Goal: Go to known website: Access a specific website the user already knows

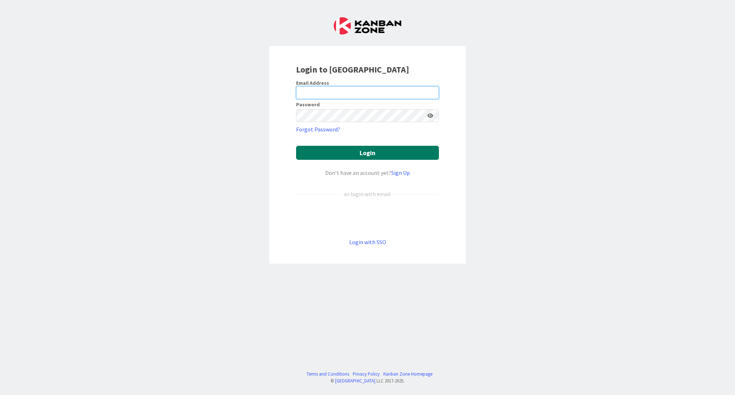
type input "[PERSON_NAME][EMAIL_ADDRESS][DOMAIN_NAME]"
click at [357, 148] on button "Login" at bounding box center [367, 153] width 143 height 14
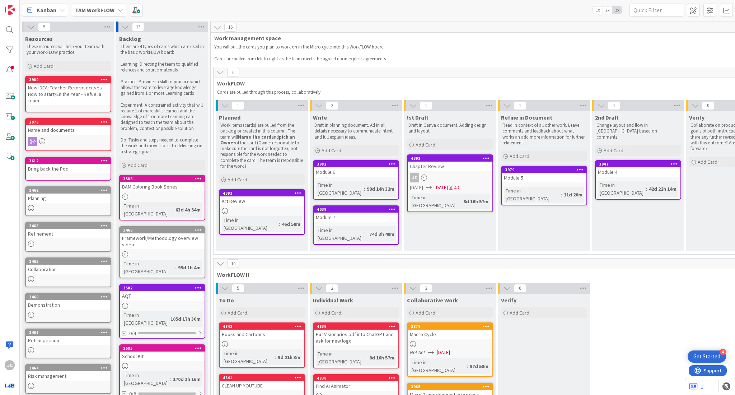
click at [107, 14] on span "TAM WorkFLOW" at bounding box center [94, 10] width 39 height 9
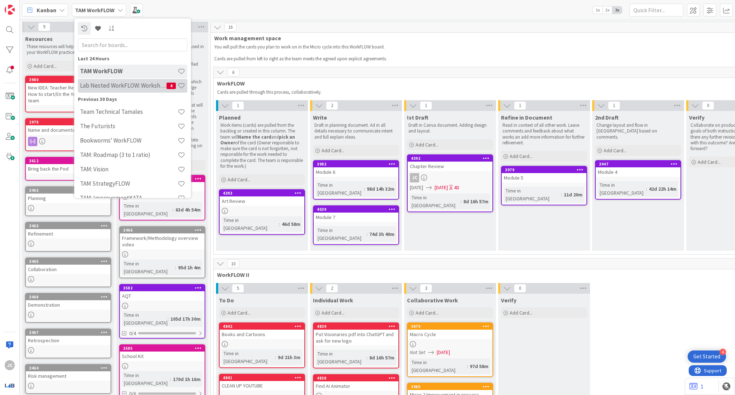
click at [132, 91] on div "Lab Nested WorkFLOW: Workshop 4" at bounding box center [132, 86] width 109 height 14
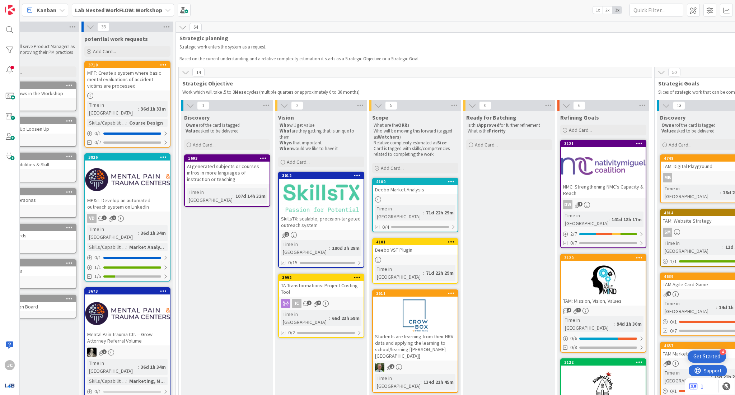
scroll to position [0, 32]
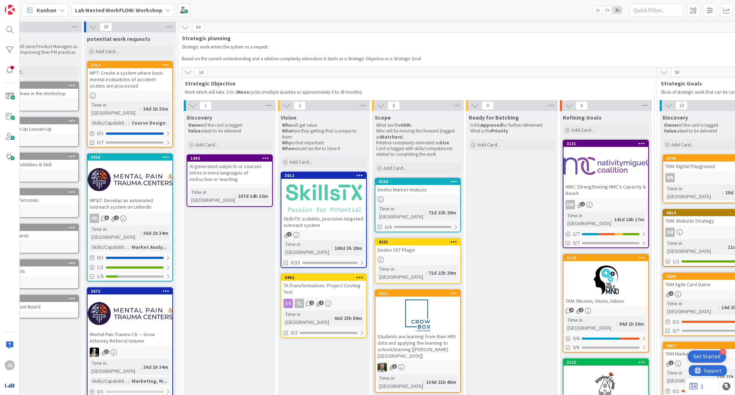
click at [145, 12] on b "Lab Nested WorkFLOW: Workshop" at bounding box center [118, 9] width 87 height 7
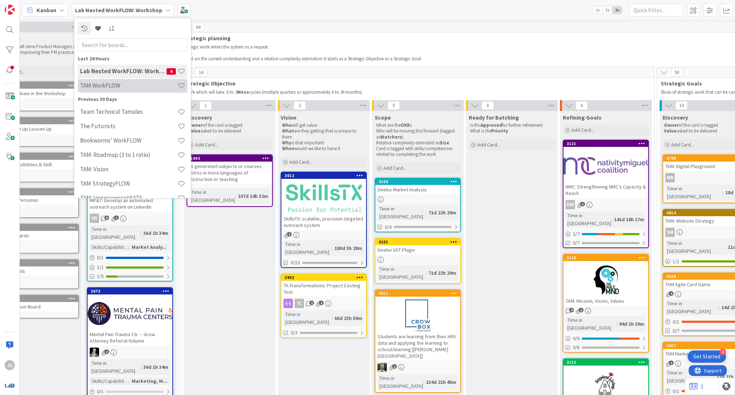
click at [121, 86] on h4 "TAM WorkFLOW" at bounding box center [129, 85] width 98 height 7
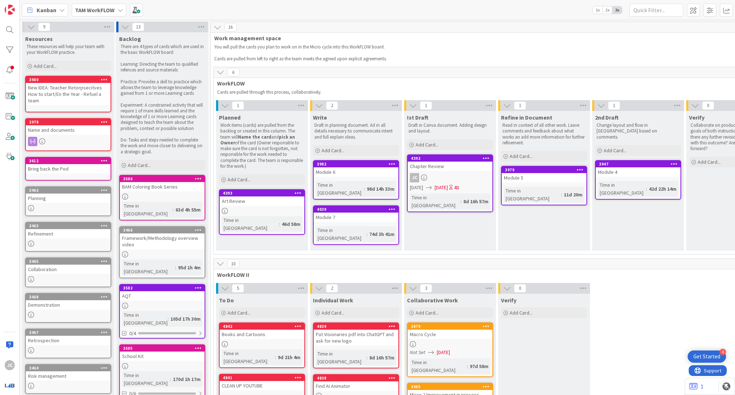
click at [104, 9] on b "TAM WorkFLOW" at bounding box center [94, 9] width 39 height 7
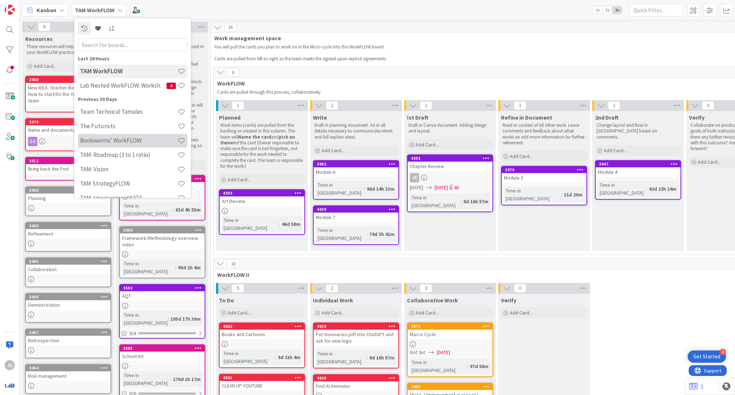
click at [135, 137] on h4 "Bookworms' WorkFLOW" at bounding box center [129, 140] width 98 height 7
